Goal: Check status: Check status

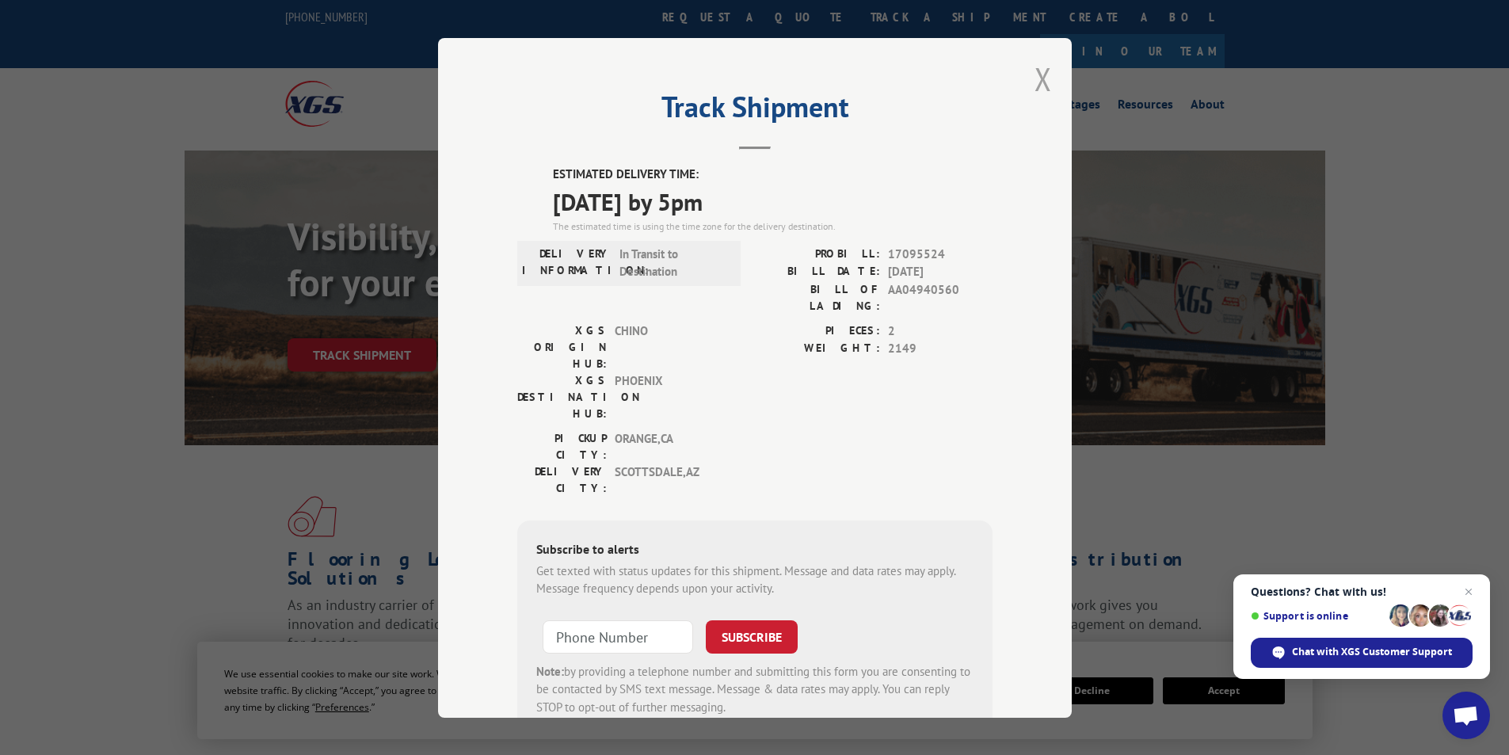
click at [1035, 73] on button "Close modal" at bounding box center [1042, 79] width 17 height 42
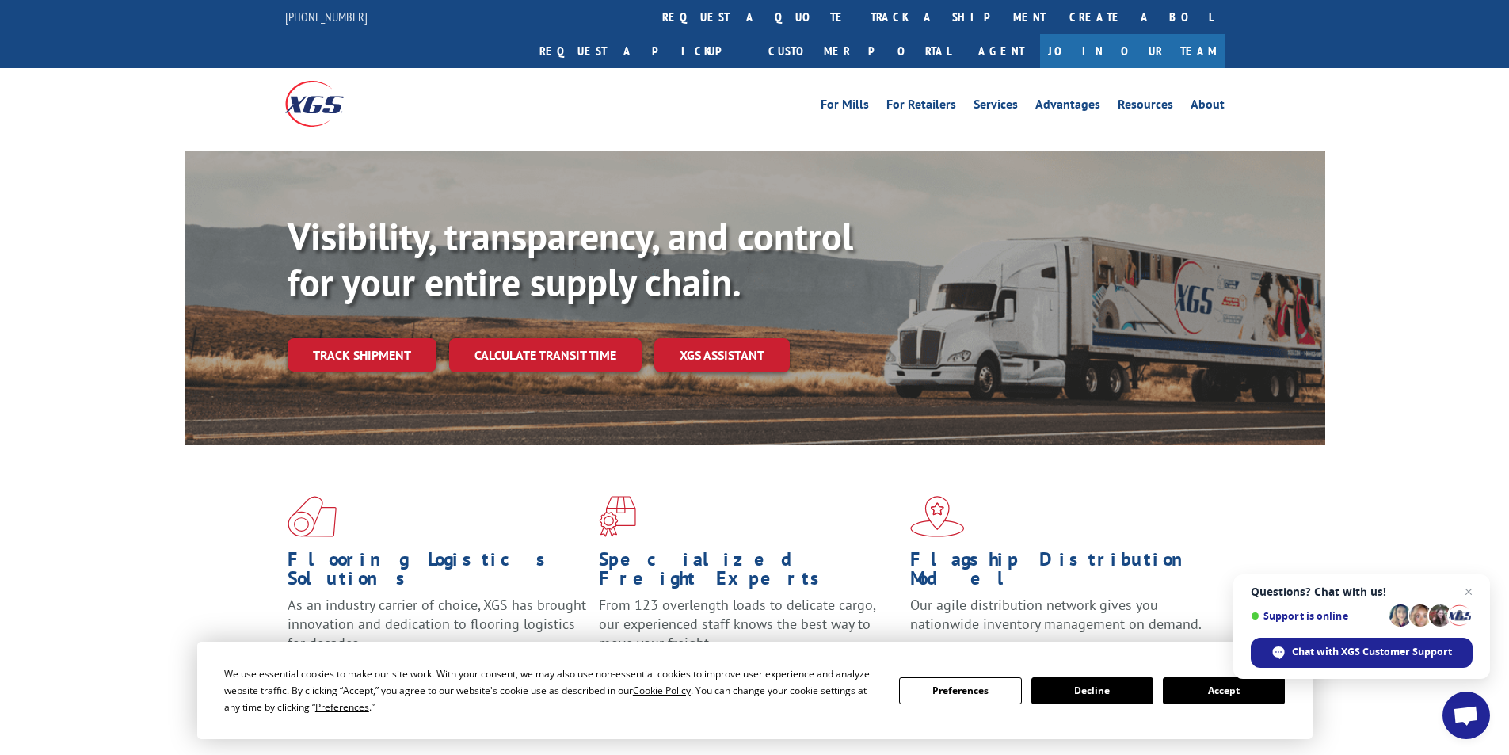
click at [139, 446] on div "Flooring Logistics Solutions As an industry carrier of choice, XGS has brought …" at bounding box center [754, 604] width 1509 height 318
click at [353, 338] on link "Track shipment" at bounding box center [361, 354] width 149 height 33
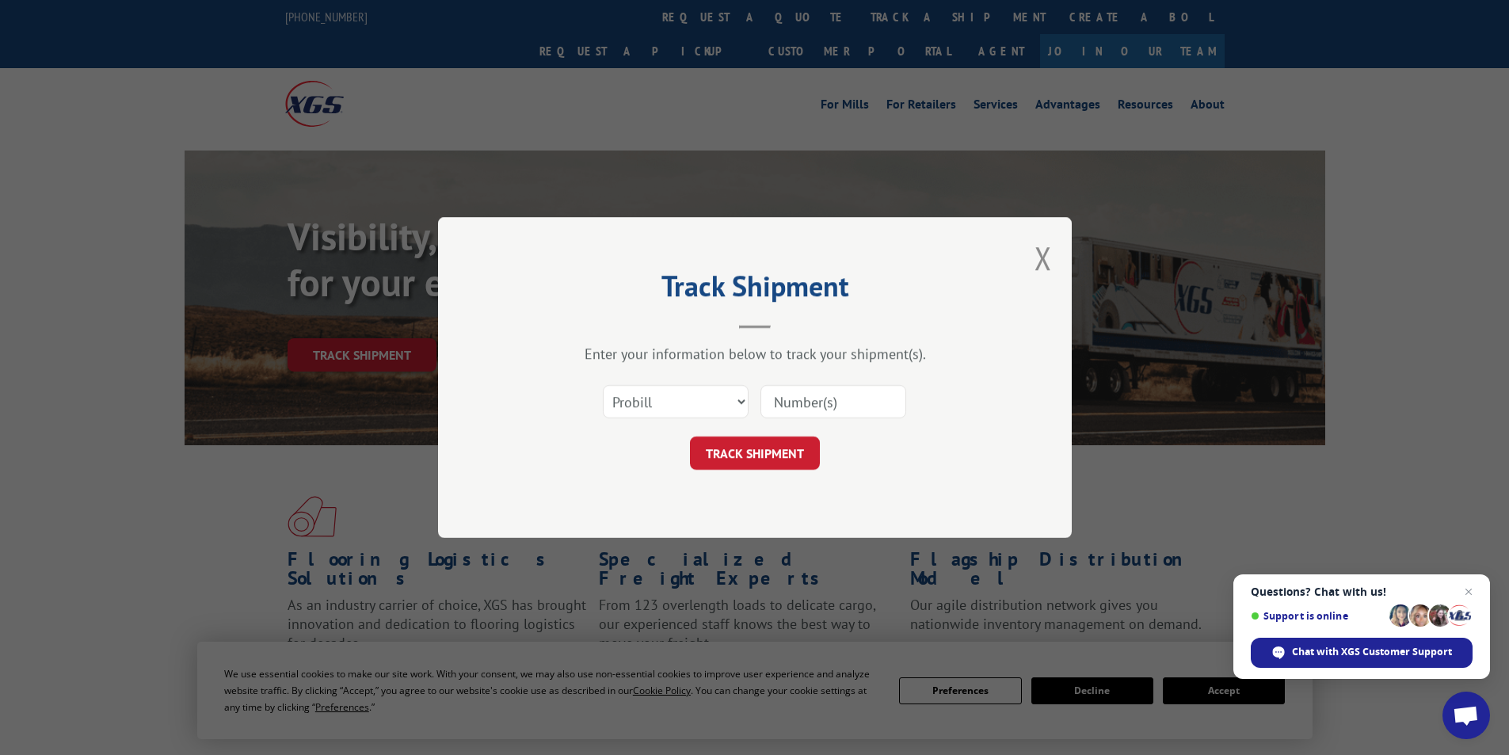
click at [825, 388] on input at bounding box center [833, 401] width 146 height 33
paste input "17095601"
type input "17095601"
click at [775, 454] on button "TRACK SHIPMENT" at bounding box center [755, 452] width 130 height 33
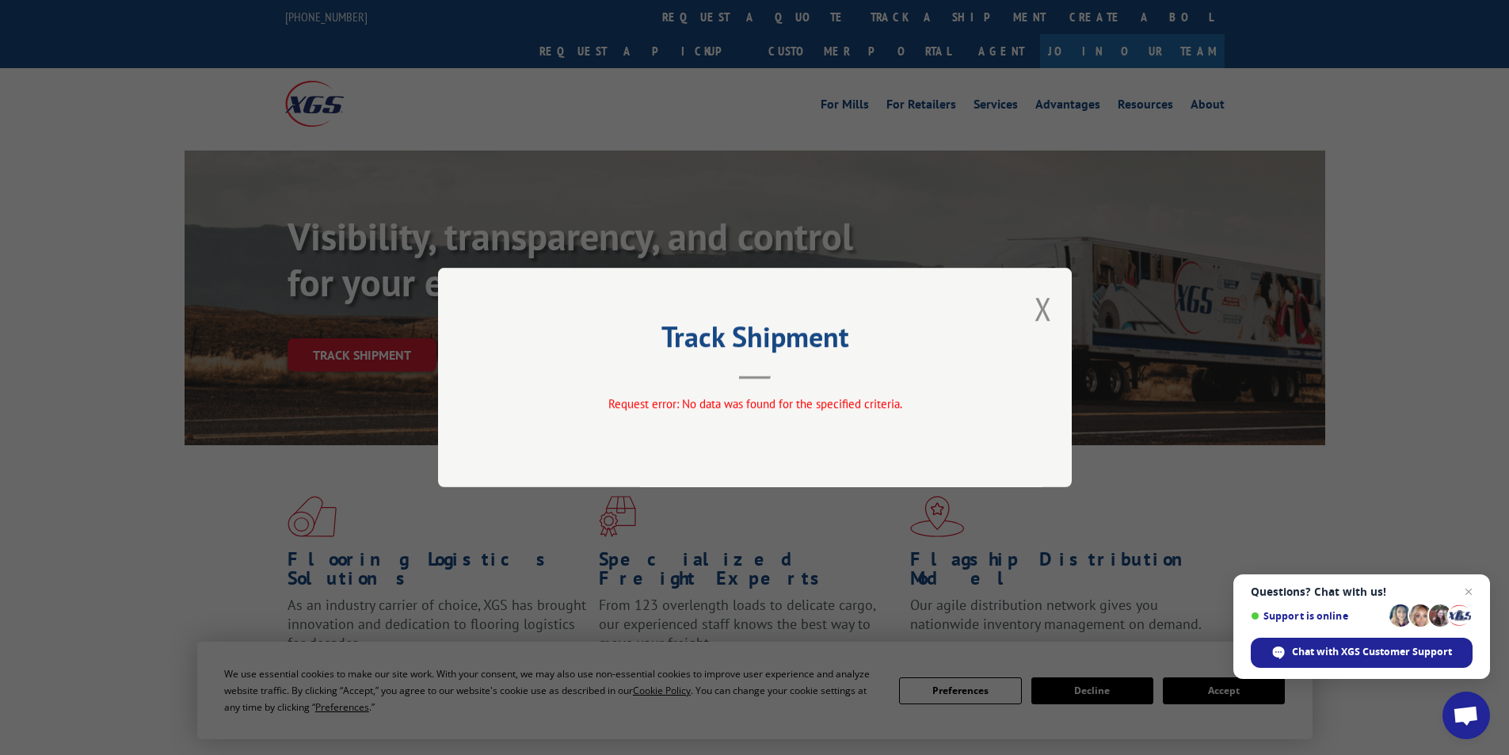
click at [1045, 305] on button "Close modal" at bounding box center [1042, 308] width 17 height 42
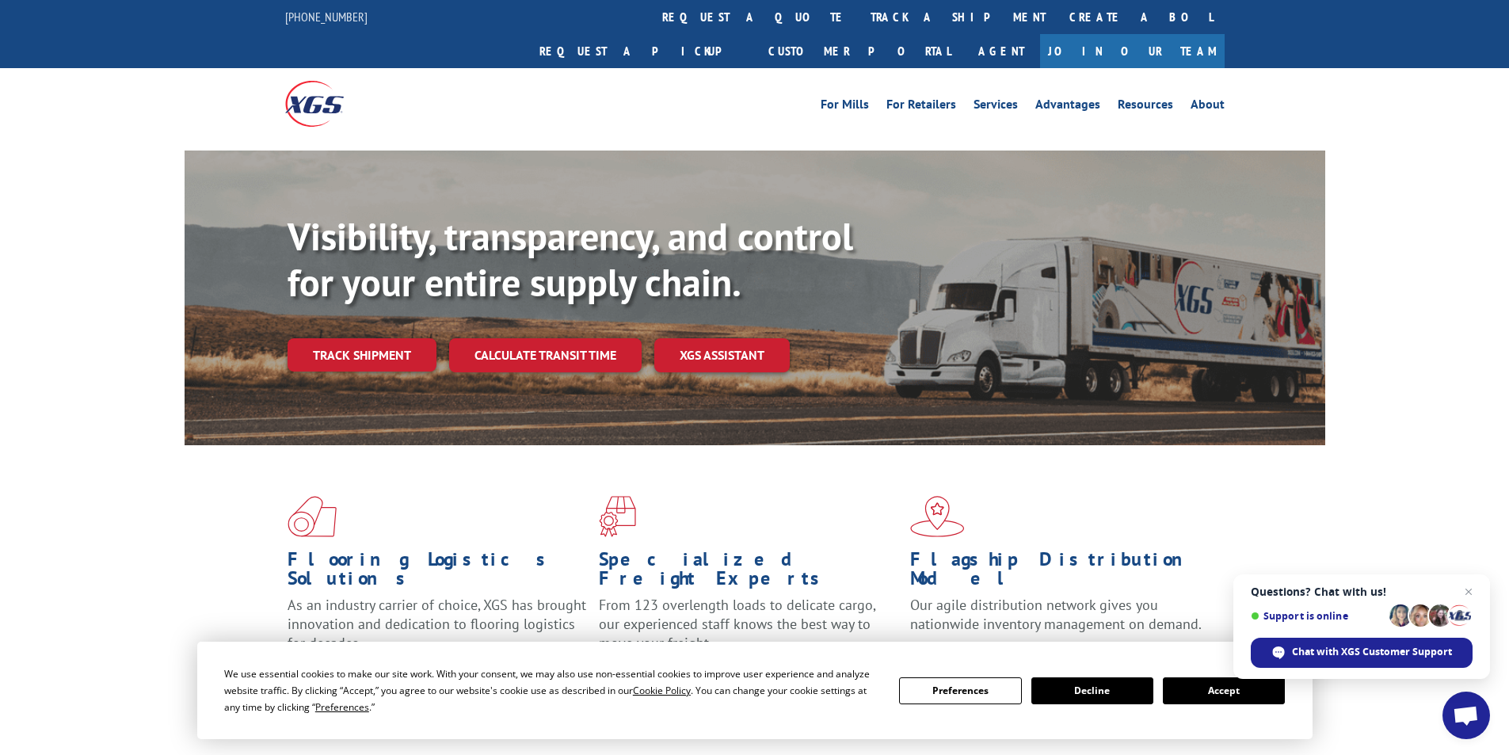
click at [361, 338] on link "Track shipment" at bounding box center [361, 354] width 149 height 33
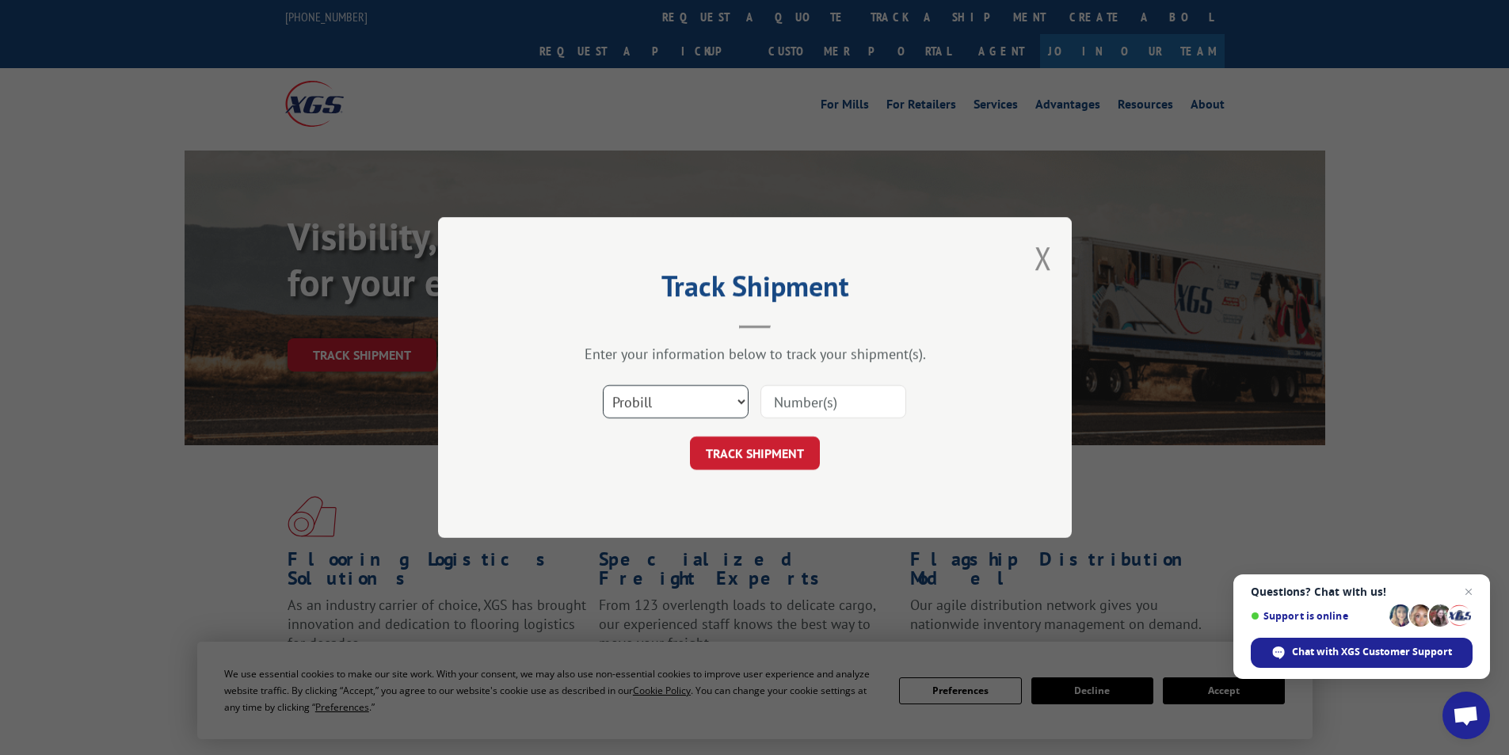
click at [663, 405] on select "Select category... Probill BOL PO" at bounding box center [676, 401] width 146 height 33
select select "po"
click at [603, 385] on select "Select category... Probill BOL PO" at bounding box center [676, 401] width 146 height 33
click at [820, 405] on input at bounding box center [833, 401] width 146 height 33
paste input "16515616"
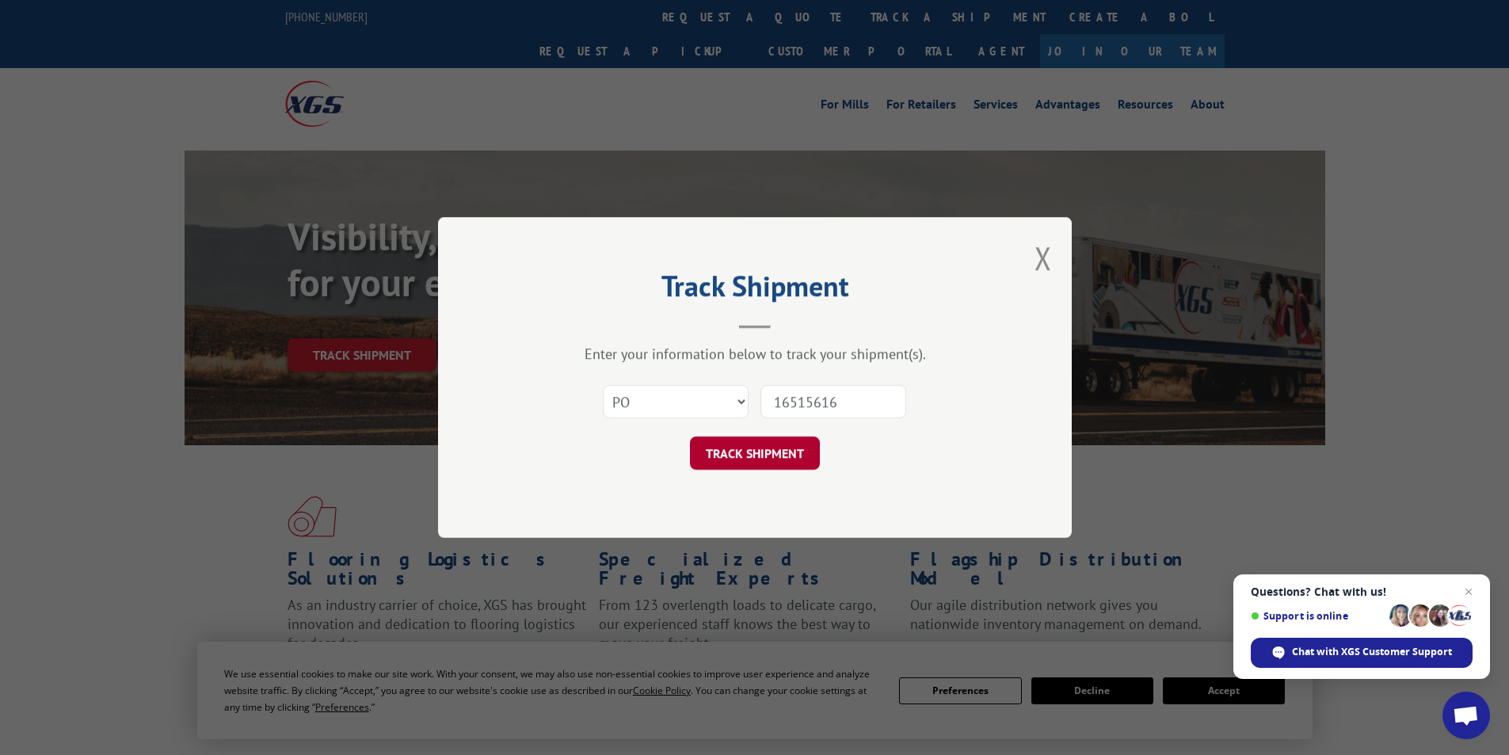
type input "16515616"
click at [776, 452] on button "TRACK SHIPMENT" at bounding box center [755, 452] width 130 height 33
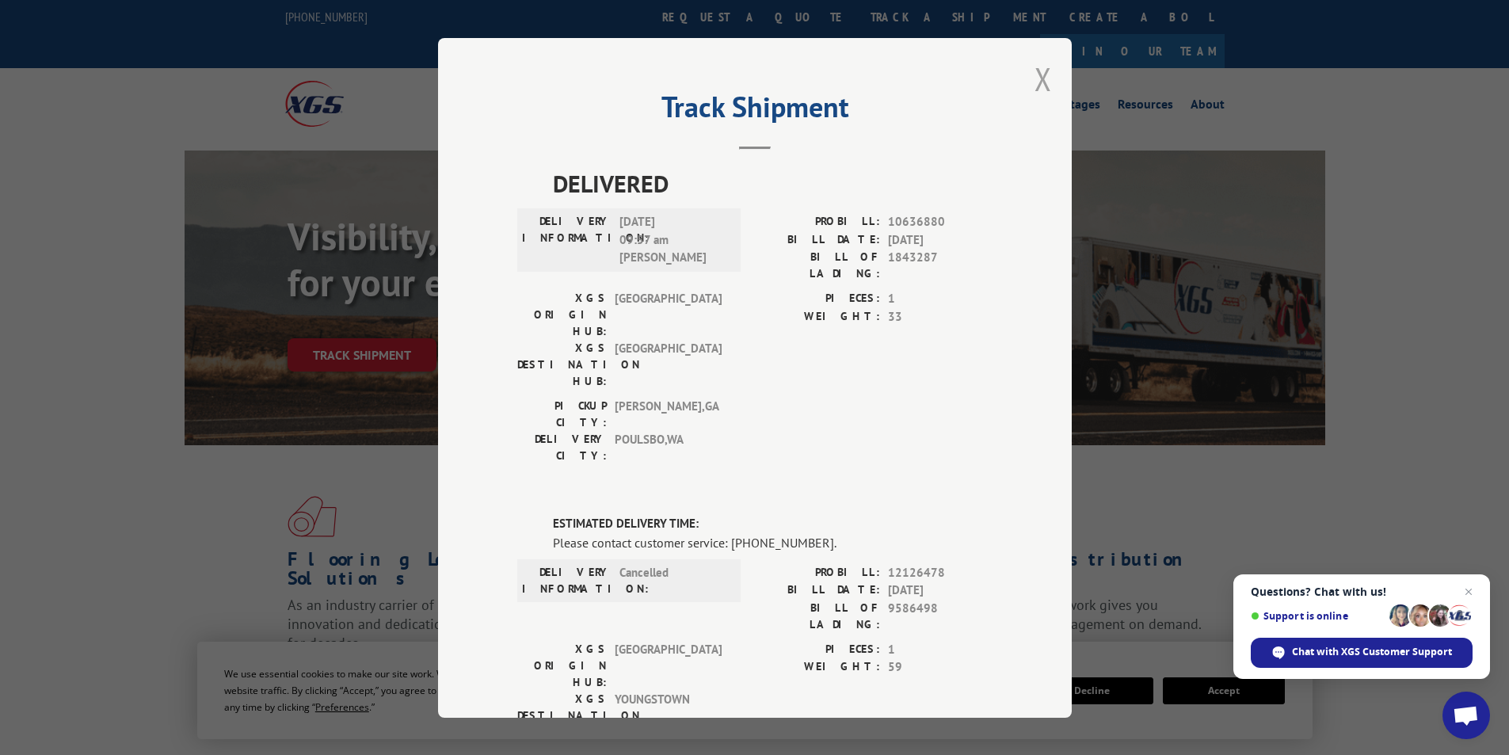
click at [1037, 81] on button "Close modal" at bounding box center [1042, 79] width 17 height 42
